Goal: Task Accomplishment & Management: Use online tool/utility

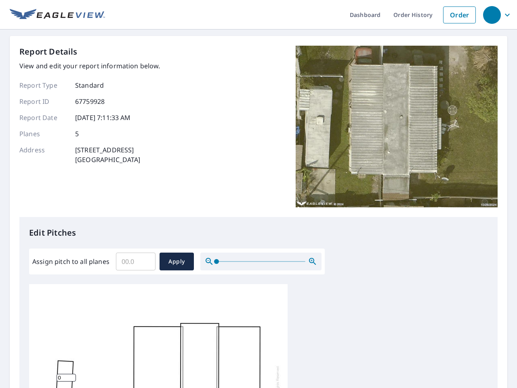
click at [258, 194] on div "Report Details View and edit your report information below. Report Type Standar…" at bounding box center [258, 131] width 478 height 171
click at [491, 15] on div "button" at bounding box center [492, 15] width 18 height 18
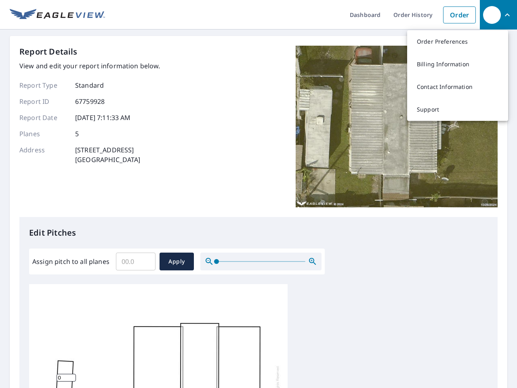
click at [136, 261] on input "Assign pitch to all planes" at bounding box center [136, 261] width 40 height 23
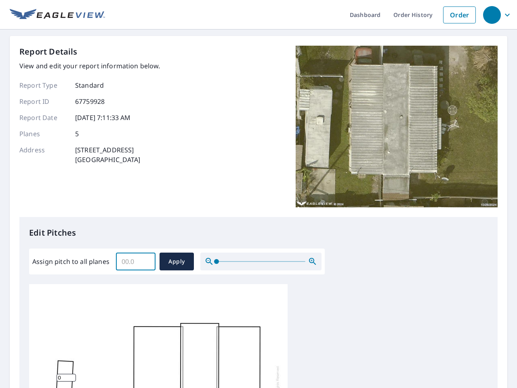
click at [176, 261] on span "Apply" at bounding box center [176, 261] width 21 height 10
click at [313, 261] on icon "button" at bounding box center [313, 261] width 10 height 10
